Goal: Task Accomplishment & Management: Use online tool/utility

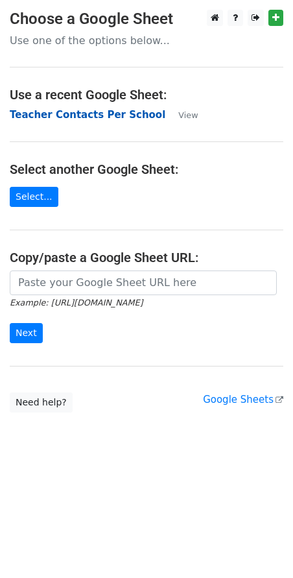
click at [42, 115] on strong "Teacher Contacts Per School" at bounding box center [88, 115] width 156 height 12
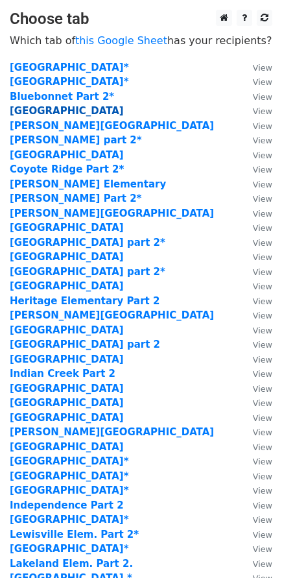
click at [38, 114] on strong "Arbor Creek Middle School" at bounding box center [67, 111] width 114 height 12
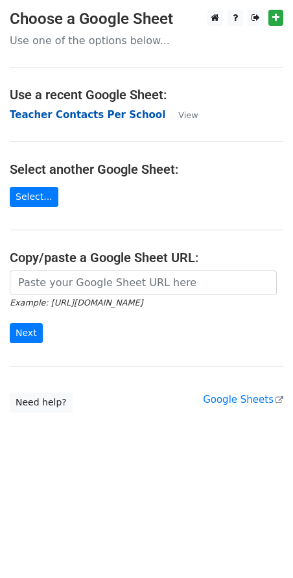
click at [113, 115] on strong "Teacher Contacts Per School" at bounding box center [88, 115] width 156 height 12
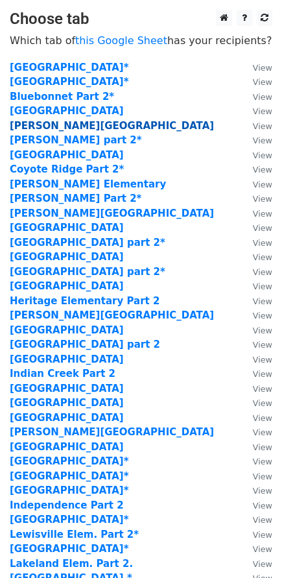
click at [82, 130] on strong "[PERSON_NAME][GEOGRAPHIC_DATA]" at bounding box center [112, 126] width 204 height 12
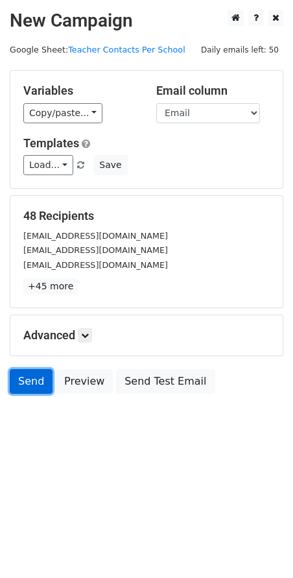
click at [26, 381] on link "Send" at bounding box center [31, 381] width 43 height 25
